Goal: Complete application form

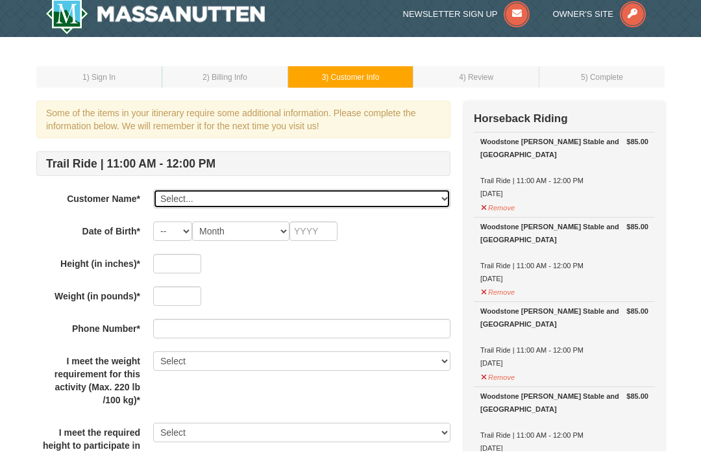
scroll to position [8, 0]
select select "28242465"
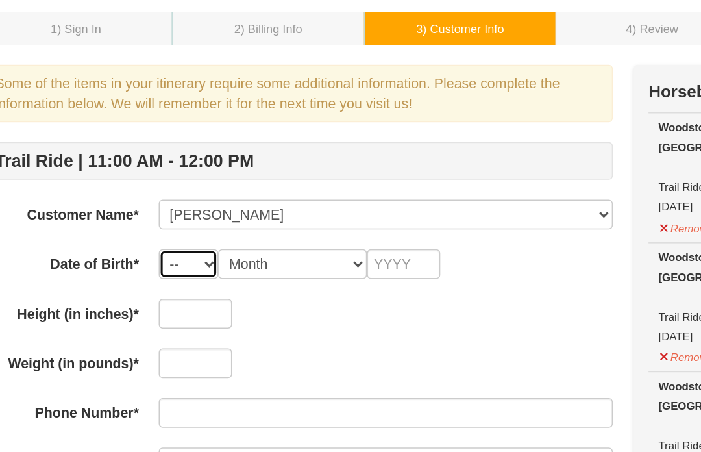
click at [153, 222] on select "-- 01 02 03 04 05 06 07 08 09 10 11 12 13 14 15 16 17 18 19 20 21 22 23 24 25 2…" at bounding box center [172, 231] width 39 height 19
select select "18"
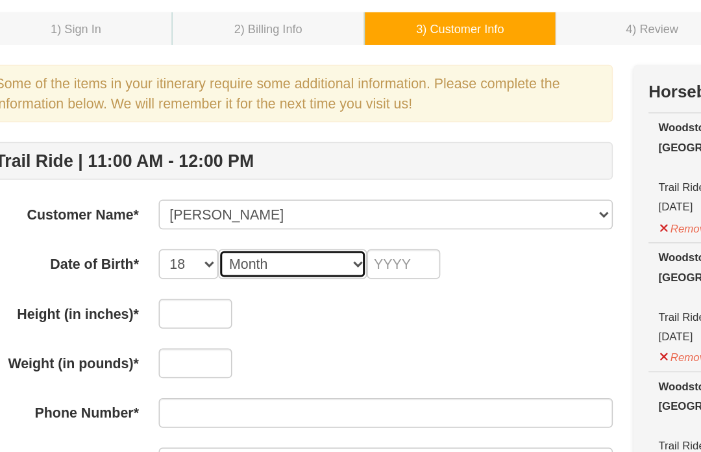
click at [227, 222] on select "Month January February March April May June July August September October Novem…" at bounding box center [240, 231] width 97 height 19
select select "02"
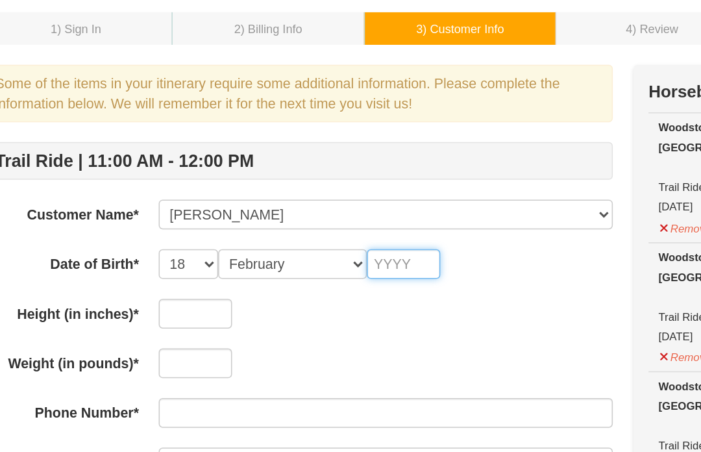
click at [289, 222] on input "text" at bounding box center [313, 231] width 48 height 19
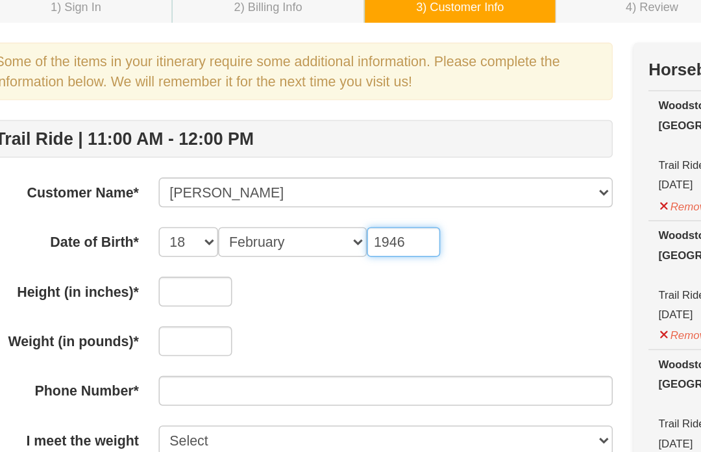
scroll to position [80, 0]
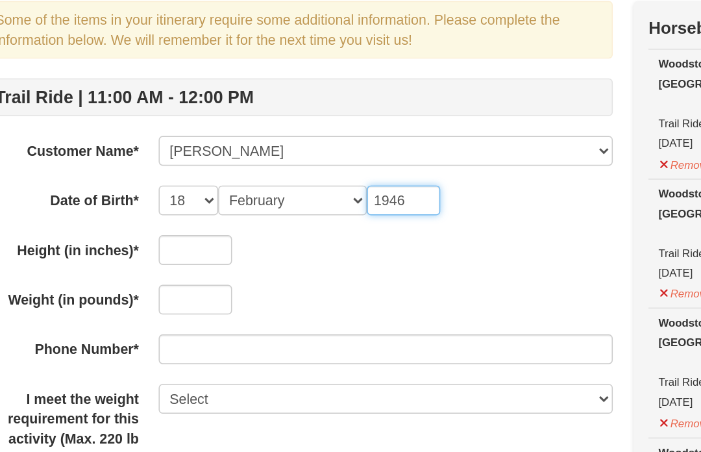
type input "1946"
click at [153, 182] on input "text" at bounding box center [177, 191] width 48 height 19
type input "57"
click at [153, 214] on input "text" at bounding box center [177, 223] width 48 height 19
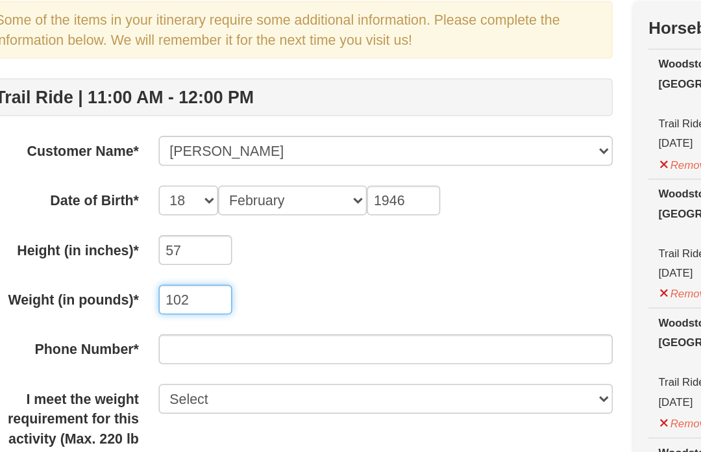
type input "102"
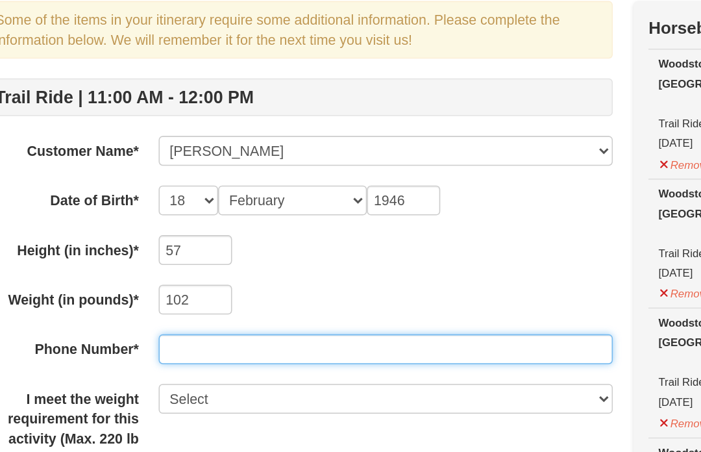
click at [153, 247] on input "text" at bounding box center [301, 256] width 297 height 19
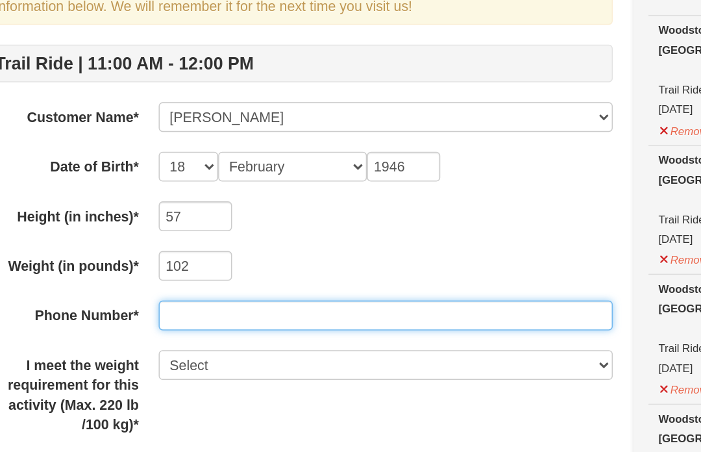
scroll to position [127, 0]
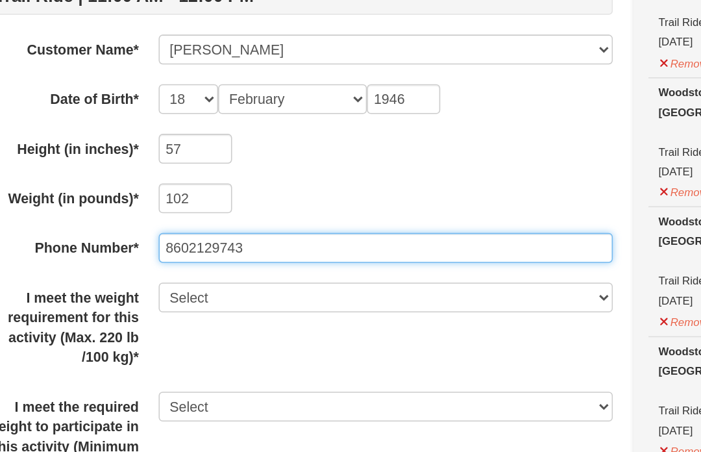
type input "8602129743"
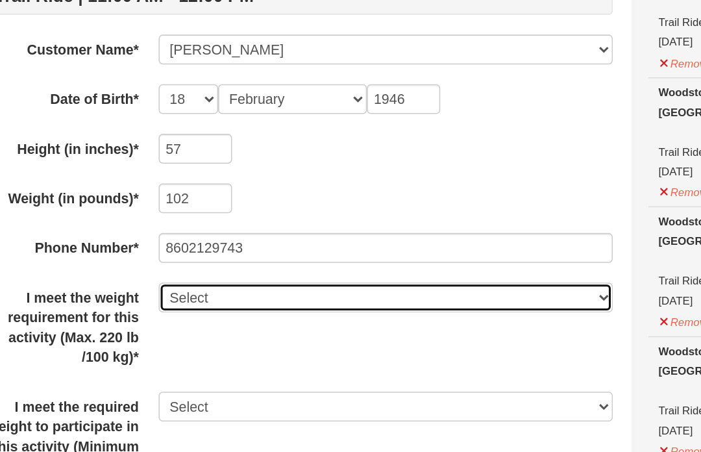
click at [153, 233] on select "Select Yes" at bounding box center [301, 242] width 297 height 19
select select "Yes"
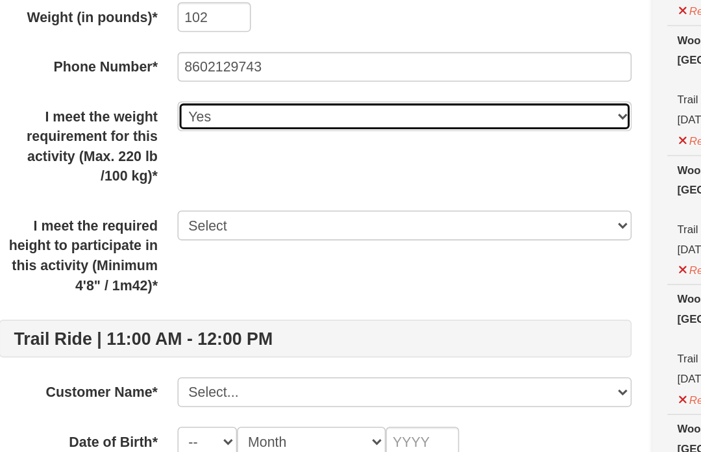
scroll to position [176, 0]
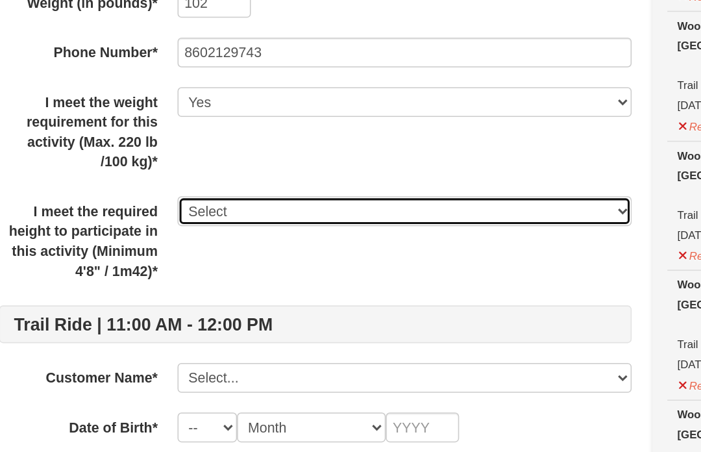
click at [153, 255] on select "Select Yes" at bounding box center [301, 264] width 297 height 19
select select "Yes"
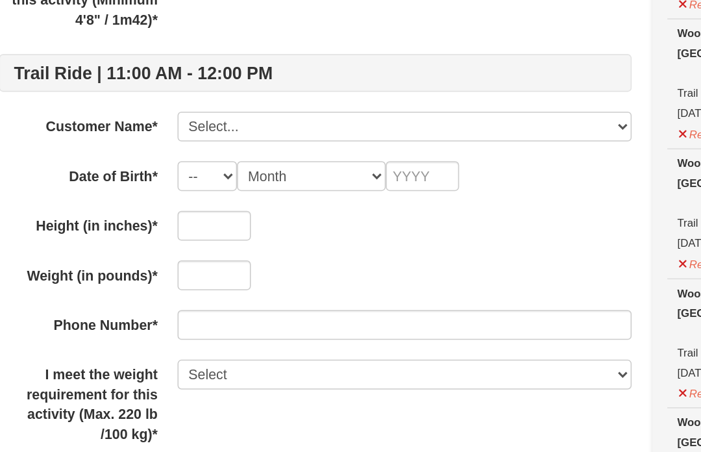
scroll to position [343, 0]
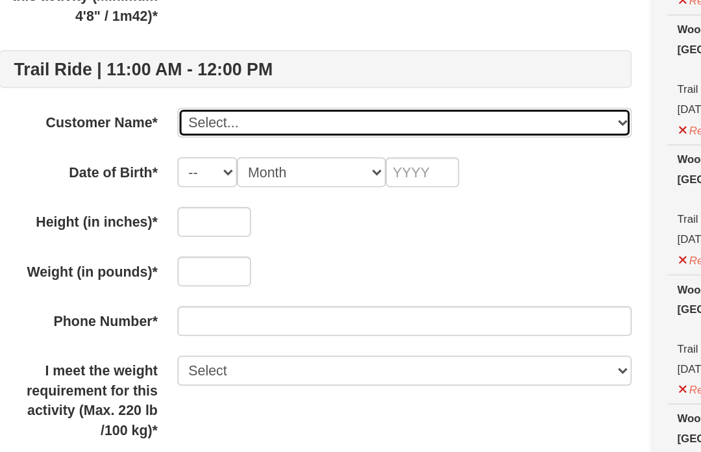
click at [153, 197] on select "Select... [PERSON_NAME] Add New..." at bounding box center [301, 206] width 297 height 19
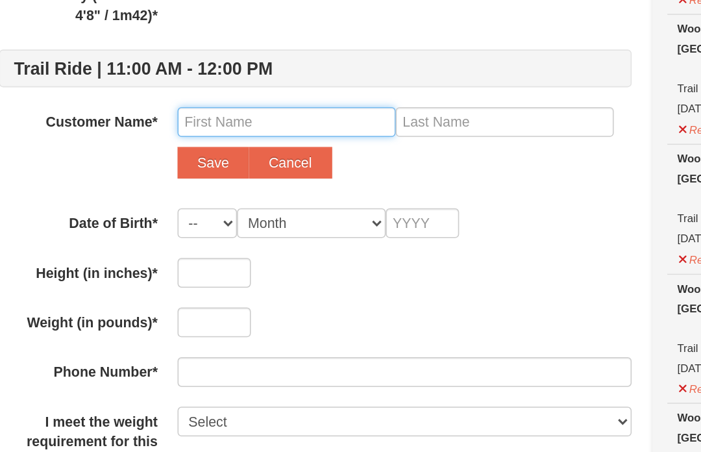
click at [153, 197] on input "text" at bounding box center [224, 206] width 143 height 19
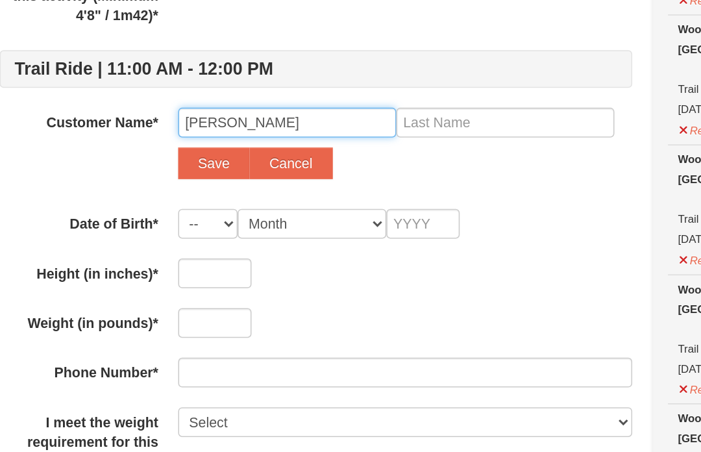
type input "[PERSON_NAME]"
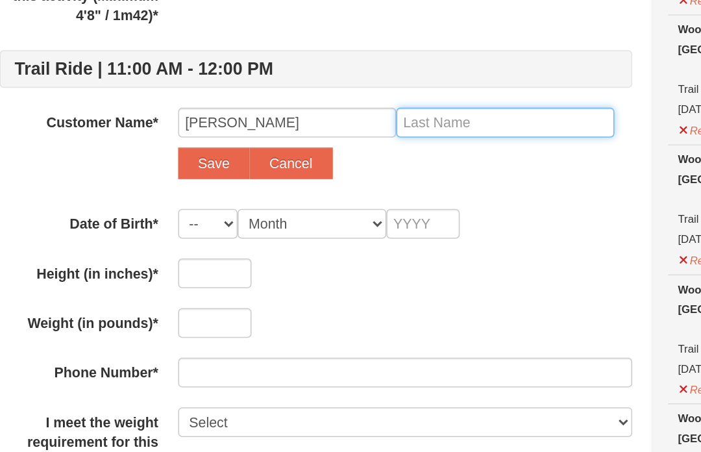
click at [300, 197] on input "text" at bounding box center [367, 206] width 143 height 19
type input "[PERSON_NAME]"
